Goal: Task Accomplishment & Management: Manage account settings

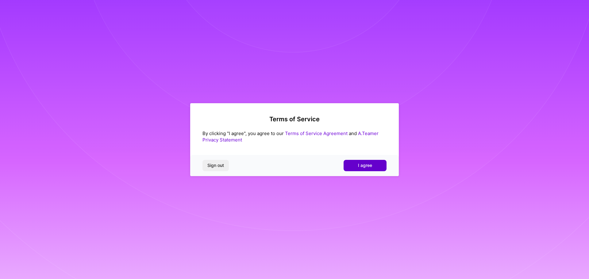
click at [360, 163] on span "I agree" at bounding box center [365, 165] width 14 height 6
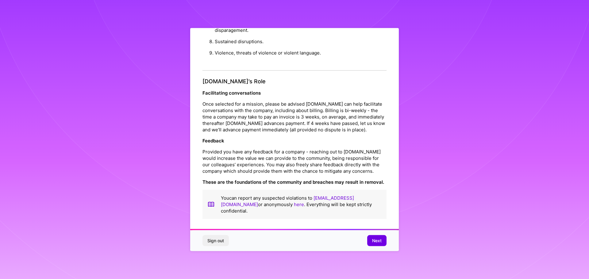
scroll to position [1, 0]
click at [376, 241] on span "Next" at bounding box center [377, 241] width 10 height 6
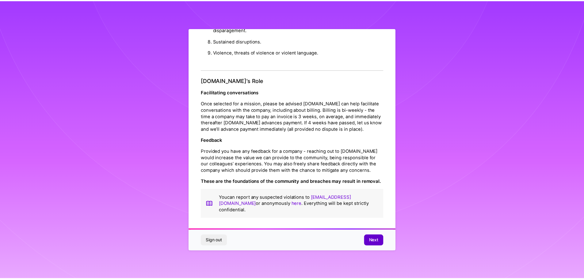
scroll to position [0, 0]
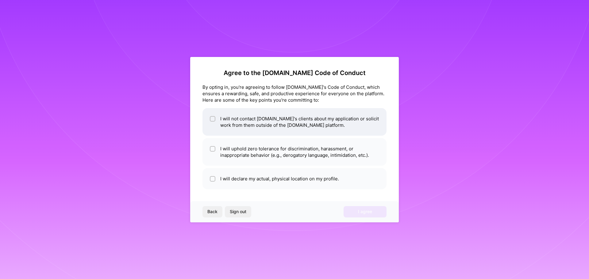
click at [212, 118] on input "checkbox" at bounding box center [213, 119] width 4 height 4
checkbox input "true"
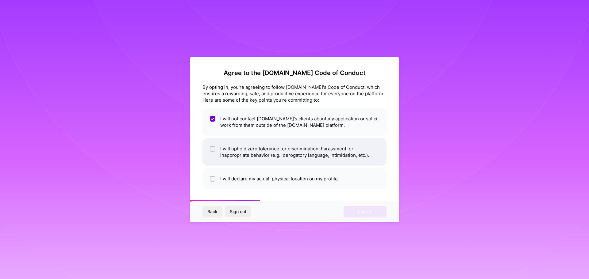
click at [212, 147] on input "checkbox" at bounding box center [213, 149] width 4 height 4
checkbox input "true"
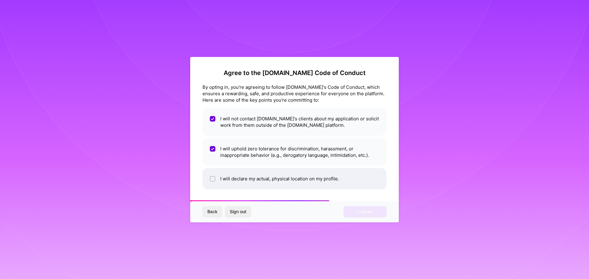
click at [211, 178] on input "checkbox" at bounding box center [213, 179] width 4 height 4
checkbox input "true"
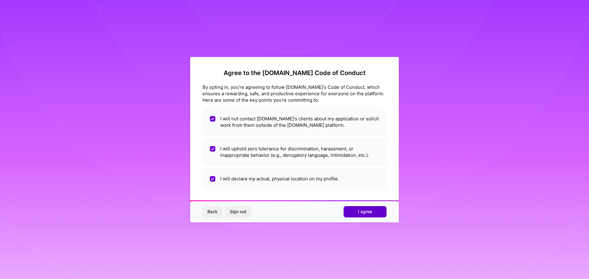
click at [360, 213] on span "I agree" at bounding box center [365, 212] width 14 height 6
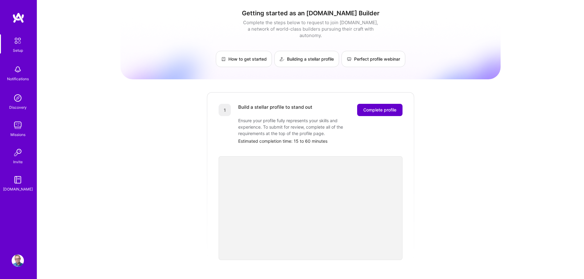
click at [385, 107] on span "Complete profile" at bounding box center [379, 110] width 33 height 6
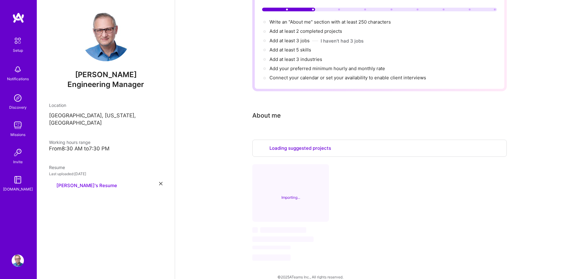
scroll to position [66, 0]
select select "US"
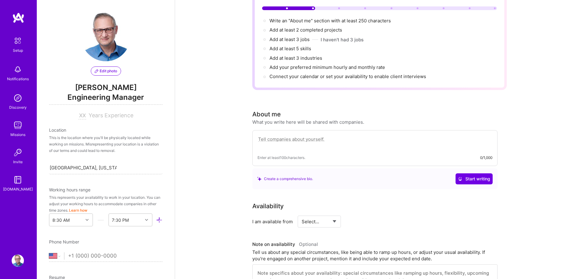
scroll to position [219, 0]
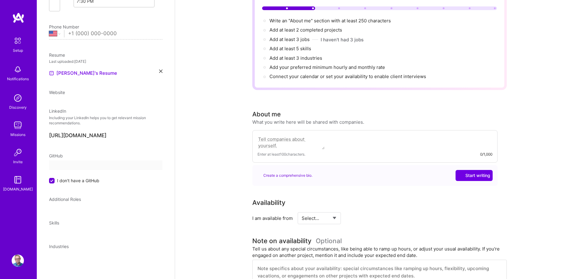
select select "US"
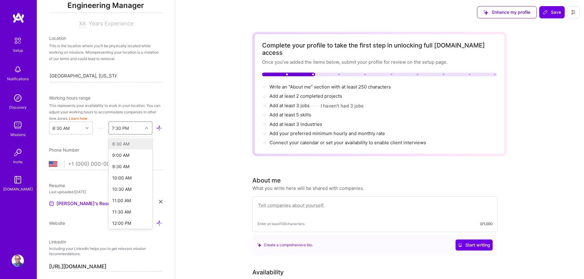
scroll to position [174, 0]
click at [145, 128] on icon at bounding box center [146, 128] width 3 height 3
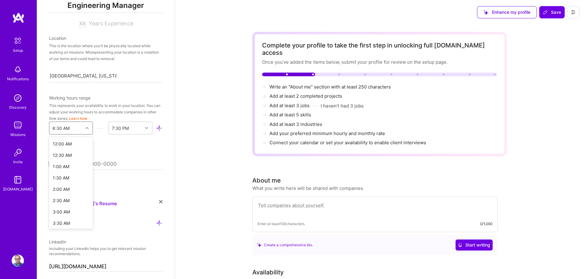
click at [86, 128] on icon at bounding box center [87, 128] width 3 height 3
click at [69, 196] on div "7:30 AM" at bounding box center [71, 196] width 44 height 11
click at [145, 128] on icon at bounding box center [146, 128] width 3 height 3
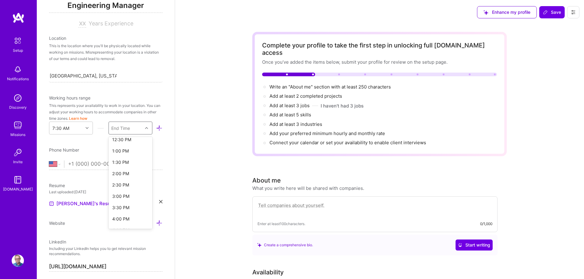
scroll to position [128, 0]
click at [120, 196] on div "3:30 PM" at bounding box center [131, 197] width 44 height 11
click at [105, 164] on input "tel" at bounding box center [115, 164] width 94 height 18
type input "[PHONE_NUMBER]"
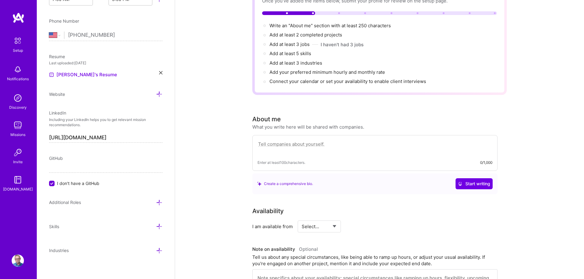
scroll to position [225, 0]
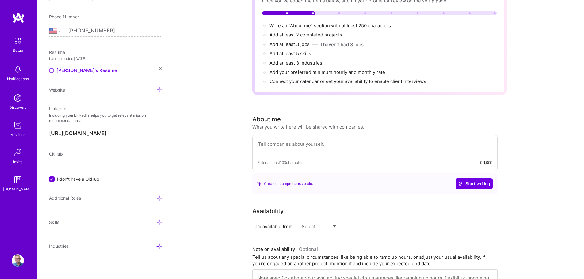
click at [52, 181] on input "I don't have a GitHub" at bounding box center [53, 180] width 6 height 6
type input "[URL][DOMAIN_NAME]"
click at [191, 154] on div "Complete your profile to take the first step in unlocking full [DOMAIN_NAME] ac…" at bounding box center [379, 259] width 409 height 593
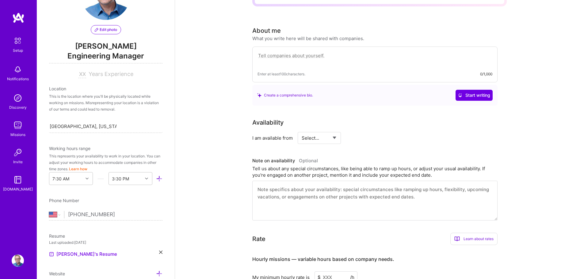
scroll to position [153, 0]
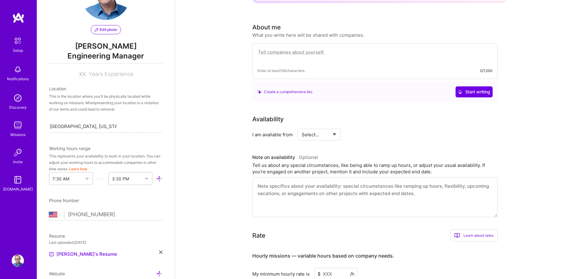
click at [311, 127] on select "Select... Right Now Future Date Not Available" at bounding box center [319, 135] width 35 height 16
select select "Right Now"
click at [302, 127] on select "Select... Right Now Future Date Not Available" at bounding box center [319, 135] width 35 height 16
click at [366, 129] on input at bounding box center [375, 135] width 37 height 12
type input "40"
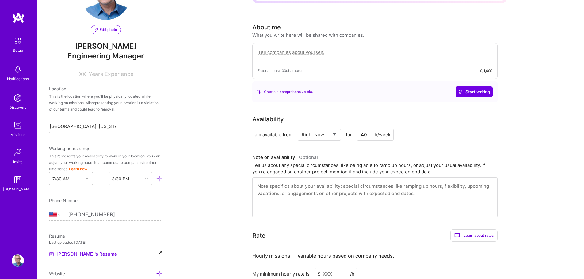
click at [223, 136] on div "Complete your profile to take the first step in unlocking full [DOMAIN_NAME] ac…" at bounding box center [379, 167] width 409 height 593
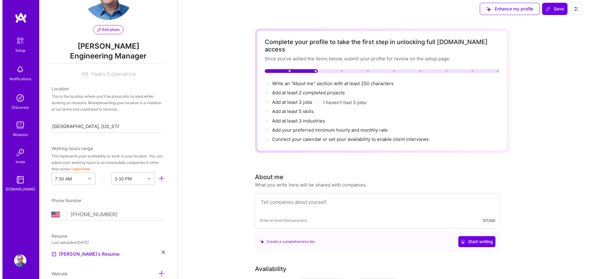
scroll to position [0, 0]
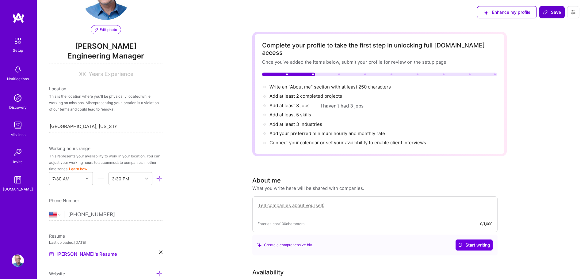
click at [549, 14] on span "Save" at bounding box center [552, 12] width 18 height 6
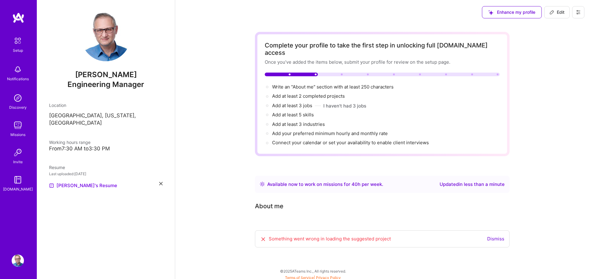
click at [225, 165] on div "Complete your profile to take the first step in unlocking full [DOMAIN_NAME] ac…" at bounding box center [382, 153] width 414 height 257
click at [496, 236] on link "Dismiss" at bounding box center [495, 239] width 17 height 6
click at [553, 13] on icon at bounding box center [551, 12] width 5 height 5
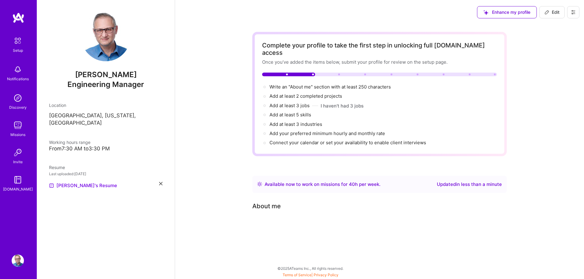
scroll to position [212, 0]
select select "US"
select select "Right Now"
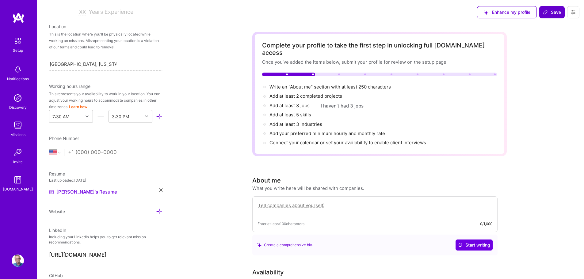
scroll to position [120, 0]
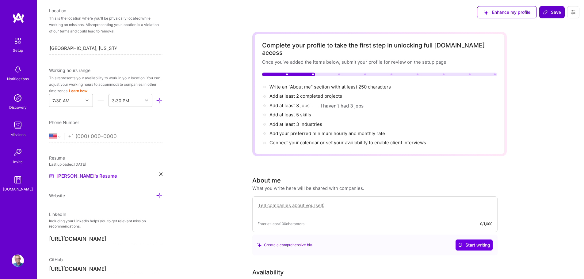
click at [82, 138] on input "tel" at bounding box center [115, 137] width 94 height 18
type input "[PHONE_NUMBER]"
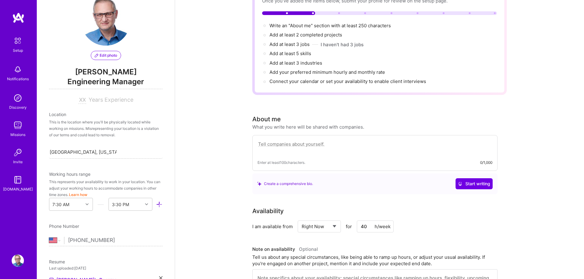
scroll to position [31, 0]
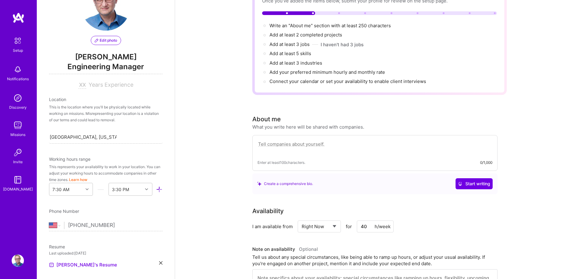
click at [103, 86] on span "Years Experience" at bounding box center [111, 85] width 45 height 6
click at [75, 83] on div "Years Experience" at bounding box center [105, 85] width 113 height 7
click at [80, 86] on input at bounding box center [82, 85] width 8 height 7
click at [98, 86] on span "Years Experience" at bounding box center [111, 85] width 45 height 6
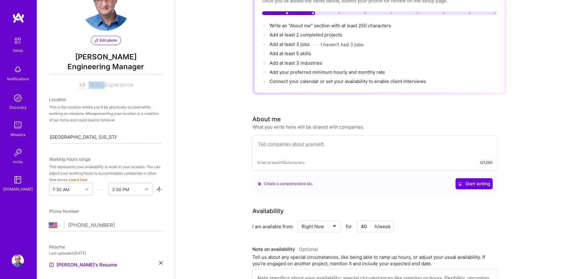
click at [98, 86] on span "Years Experience" at bounding box center [111, 85] width 45 height 6
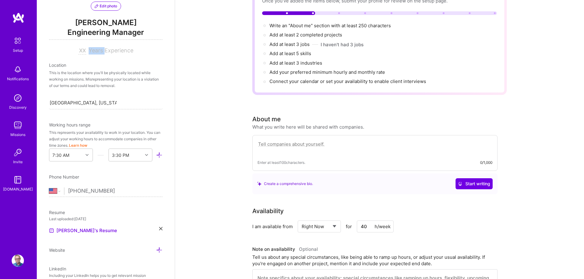
scroll to position [0, 0]
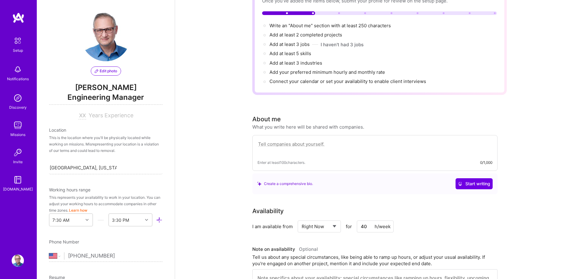
click at [119, 116] on span "Years Experience" at bounding box center [111, 115] width 45 height 6
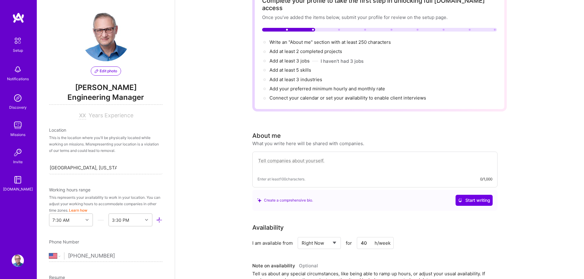
scroll to position [31, 0]
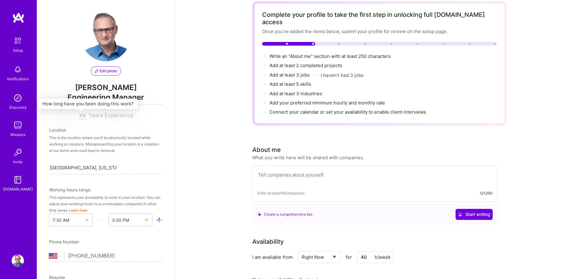
click at [82, 116] on input at bounding box center [82, 115] width 8 height 7
click at [91, 116] on span "Years Experience" at bounding box center [111, 115] width 45 height 6
click at [79, 115] on input at bounding box center [82, 115] width 8 height 7
type input "30"
click at [200, 94] on div "Complete your profile to take the first step in unlocking full [DOMAIN_NAME] ac…" at bounding box center [379, 278] width 409 height 569
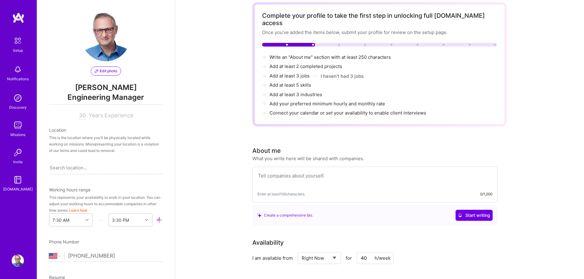
scroll to position [0, 0]
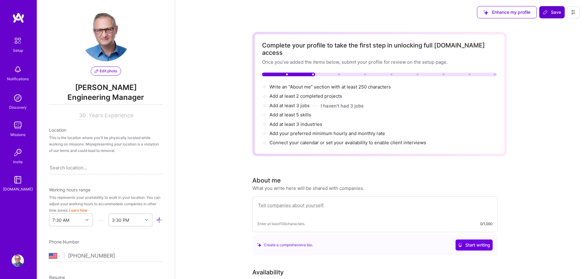
click at [551, 13] on span "Save" at bounding box center [552, 12] width 18 height 6
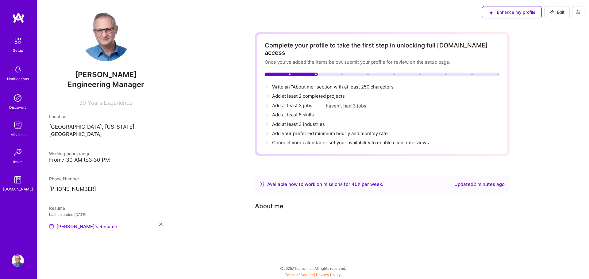
click at [556, 13] on span "Edit" at bounding box center [556, 12] width 15 height 6
select select "Right Now"
select select "US"
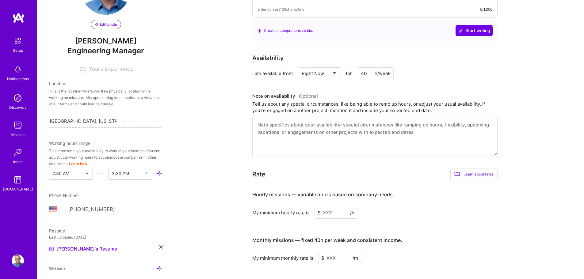
scroll to position [61, 0]
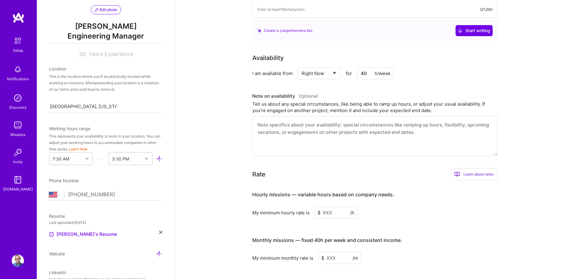
drag, startPoint x: 319, startPoint y: 0, endPoint x: 213, endPoint y: 35, distance: 111.1
click at [213, 35] on div "Complete your profile to take the first step in unlocking full [DOMAIN_NAME] ac…" at bounding box center [379, 94] width 409 height 569
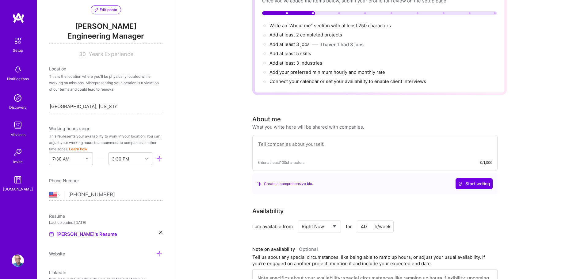
click at [310, 140] on textarea at bounding box center [374, 147] width 235 height 14
paste textarea "Results-driven Senior Software Development Professional with a track record of …"
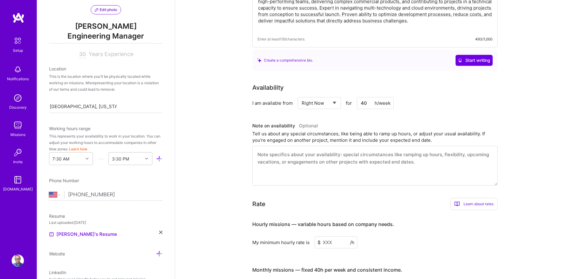
scroll to position [215, 0]
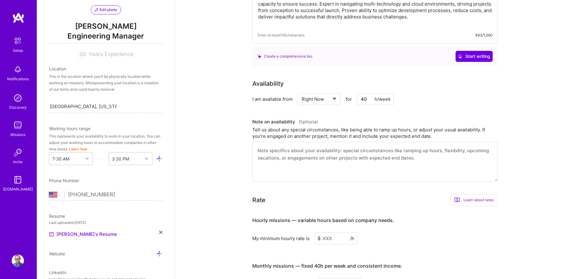
type textarea "Results-driven Senior Software Development Professional with a track record of …"
click at [337, 91] on select "Select... Right Now Future Date Not Available" at bounding box center [319, 99] width 35 height 16
select select "Future Date"
click at [302, 91] on select "Select... Right Now Future Date Not Available" at bounding box center [319, 99] width 35 height 16
click at [379, 93] on input "[DATE]" at bounding box center [372, 99] width 30 height 12
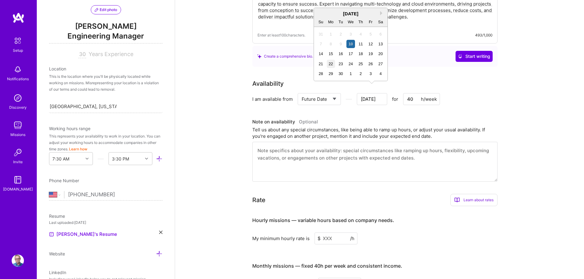
click at [328, 61] on div "22" at bounding box center [331, 64] width 8 height 8
type input "[DATE]"
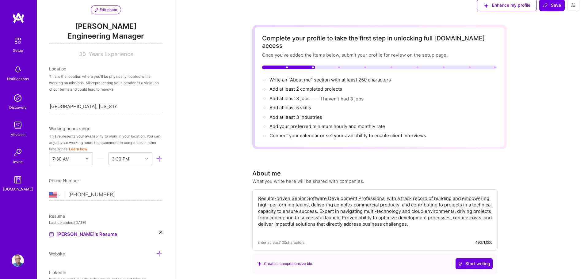
scroll to position [0, 0]
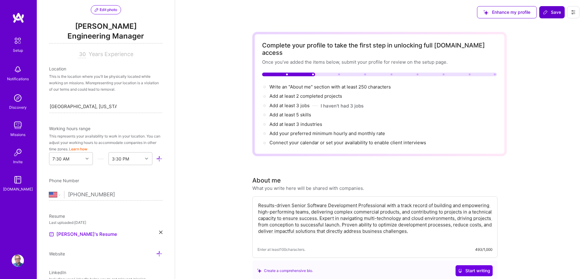
click at [551, 13] on span "Save" at bounding box center [552, 12] width 18 height 6
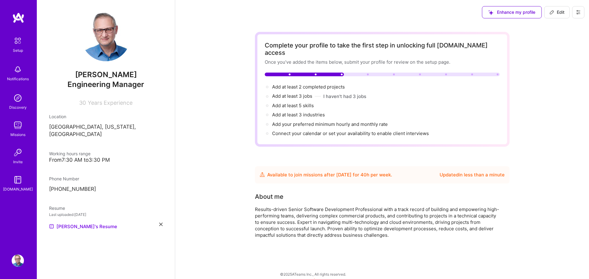
click at [552, 12] on icon at bounding box center [551, 12] width 5 height 5
select select "Future Date"
select select "US"
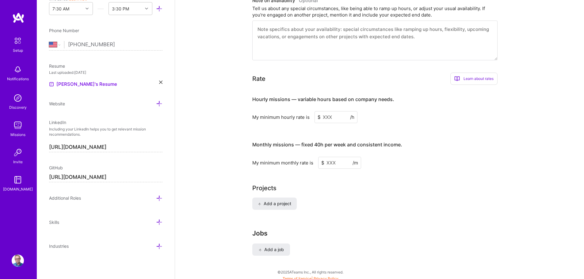
scroll to position [337, 0]
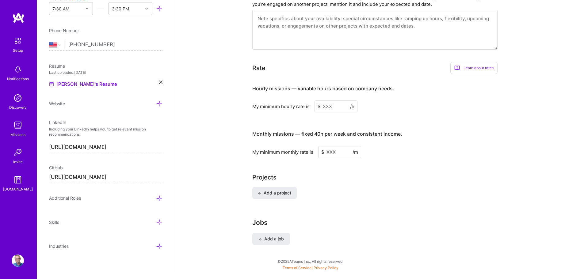
click at [472, 62] on div "Learn about rates" at bounding box center [473, 68] width 47 height 12
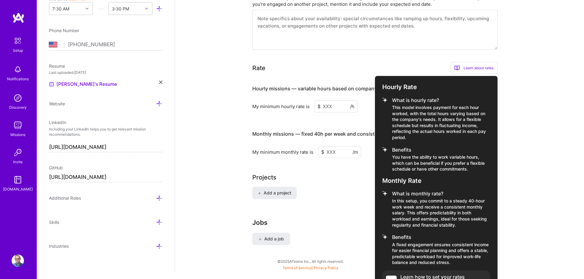
scroll to position [351, 0]
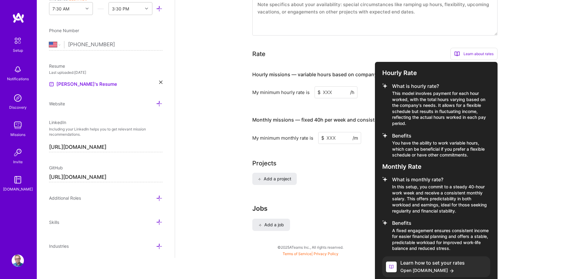
click at [438, 260] on h4 "Learn how to set your rates" at bounding box center [432, 263] width 64 height 6
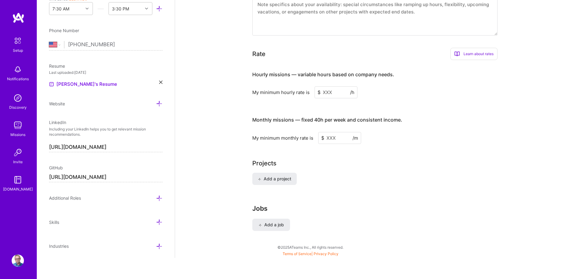
scroll to position [350, 0]
click at [481, 134] on div "My minimum monthly rate is $ /m" at bounding box center [374, 140] width 245 height 12
click at [323, 88] on input at bounding box center [336, 94] width 43 height 12
